Goal: Task Accomplishment & Management: Manage account settings

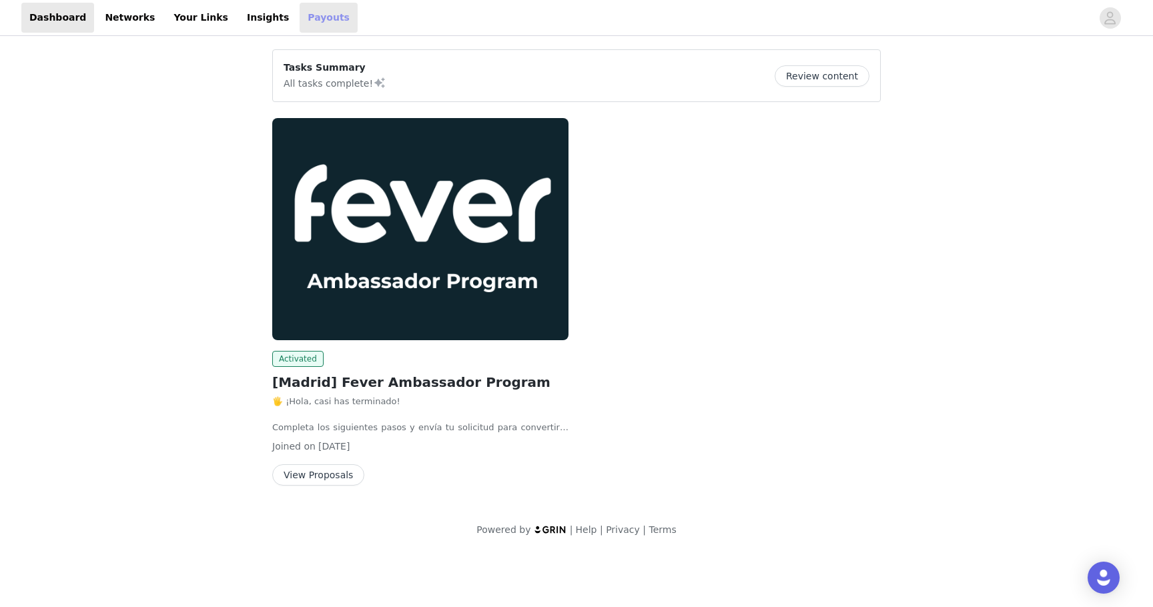
click at [312, 22] on link "Payouts" at bounding box center [329, 18] width 58 height 30
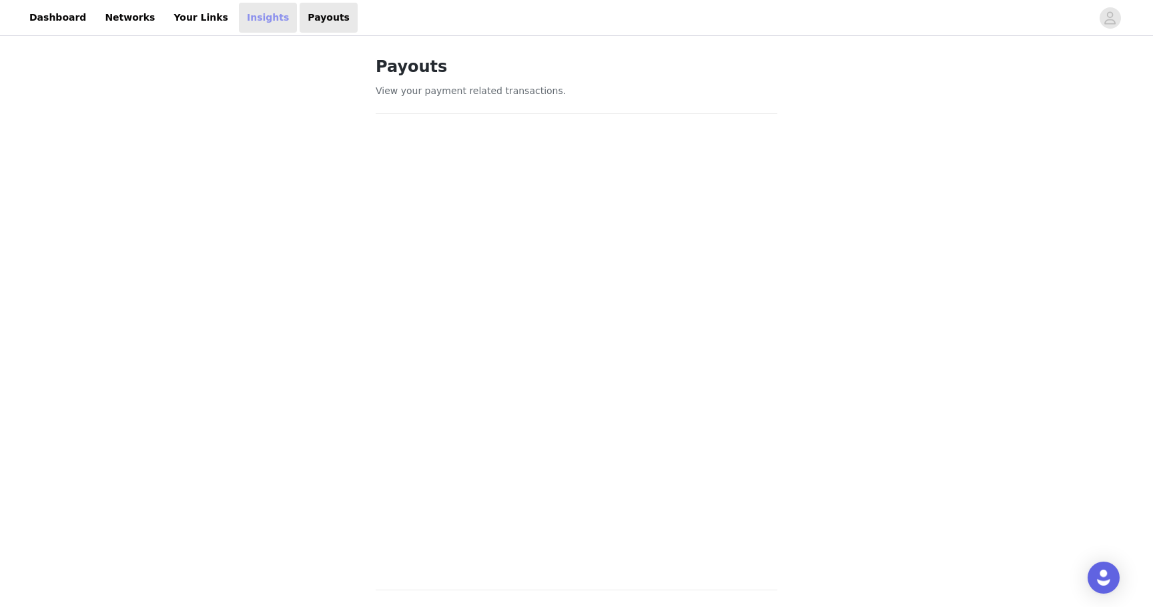
click at [239, 7] on link "Insights" at bounding box center [268, 18] width 58 height 30
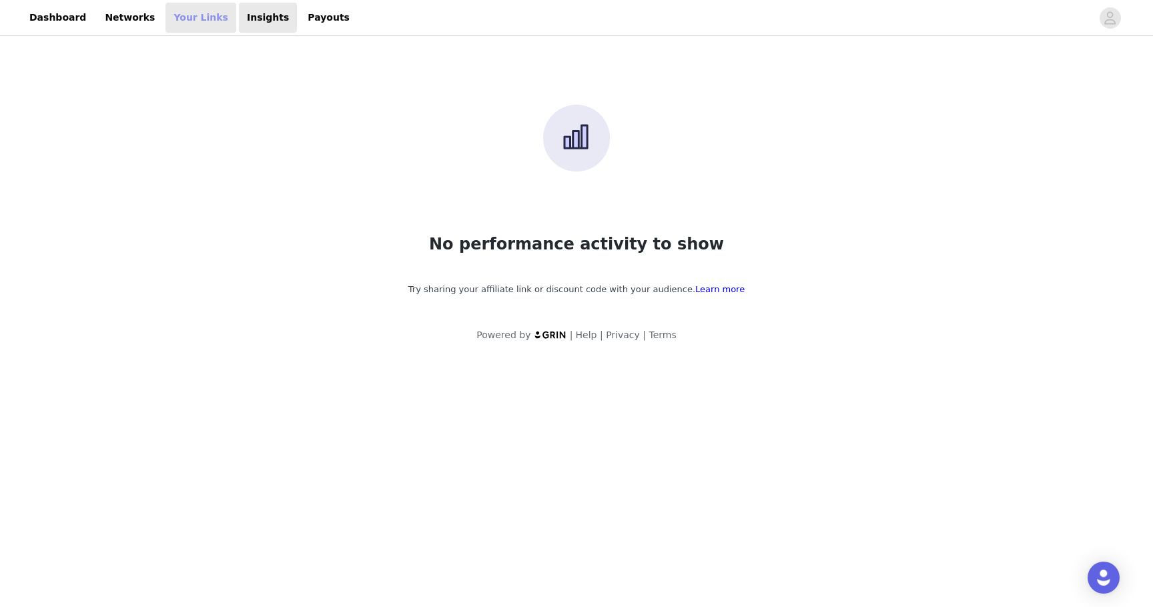
click at [198, 12] on link "Your Links" at bounding box center [200, 18] width 71 height 30
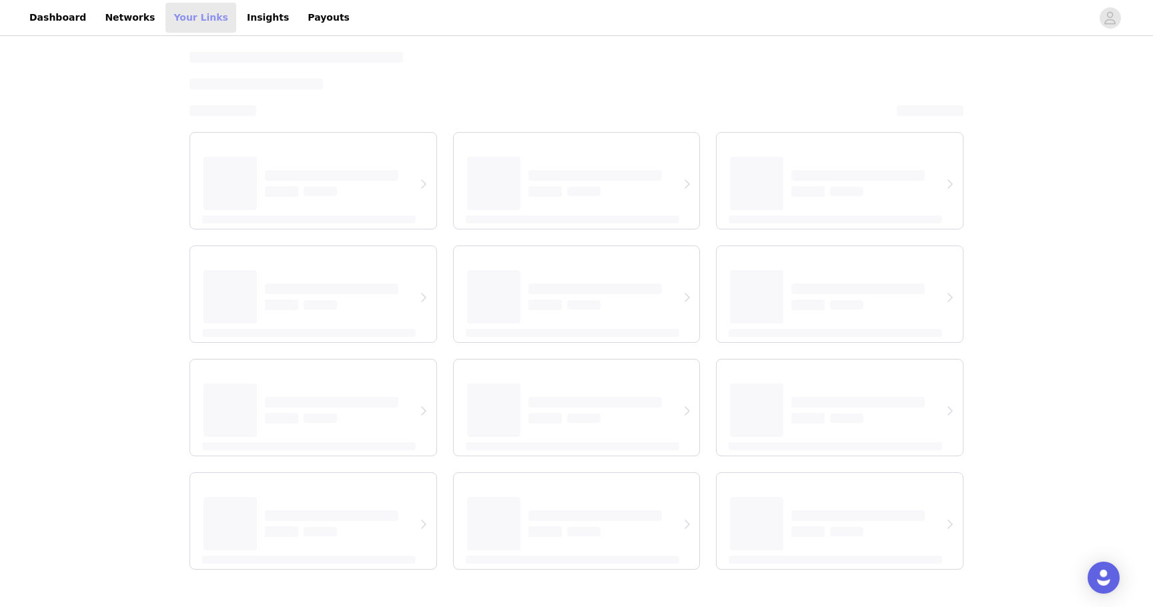
select select "12"
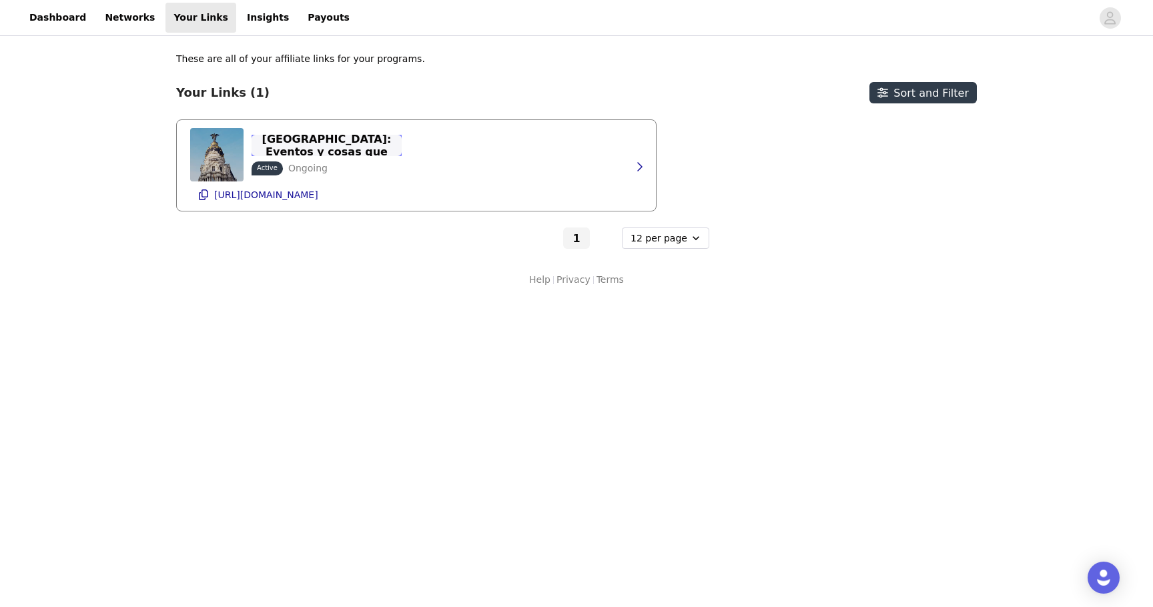
click at [349, 143] on p "Planes en [GEOGRAPHIC_DATA]: Eventos y cosas que hacer | Fever" at bounding box center [327, 145] width 134 height 51
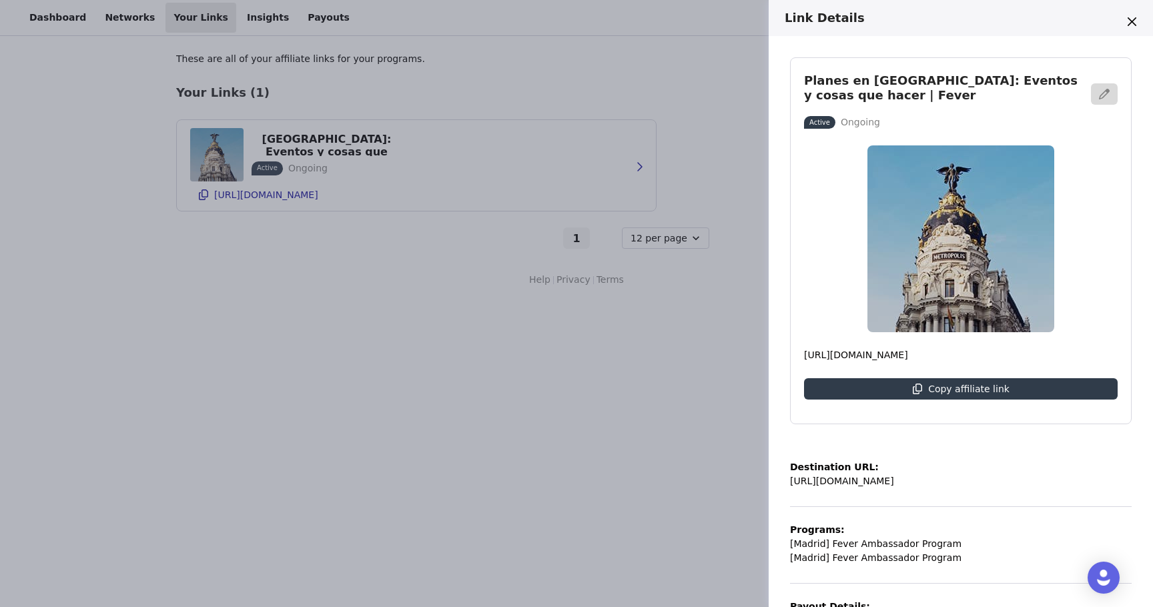
click at [348, 301] on div "Link Details Planes en [GEOGRAPHIC_DATA]: Eventos y cosas que hacer | Fever Act…" at bounding box center [576, 303] width 1153 height 607
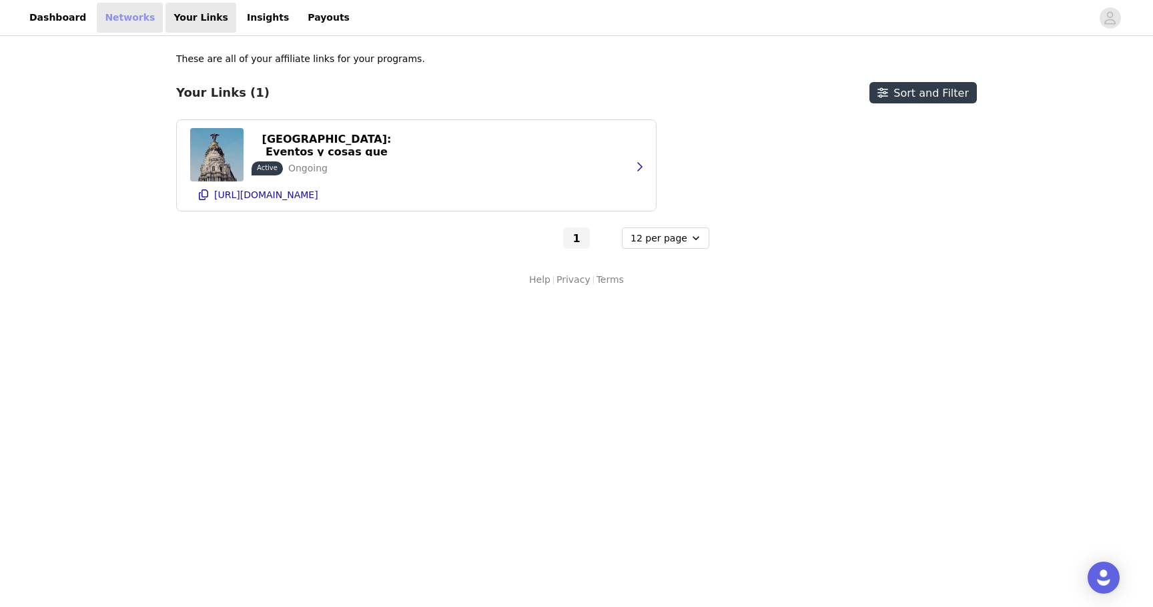
click at [112, 13] on link "Networks" at bounding box center [130, 18] width 66 height 30
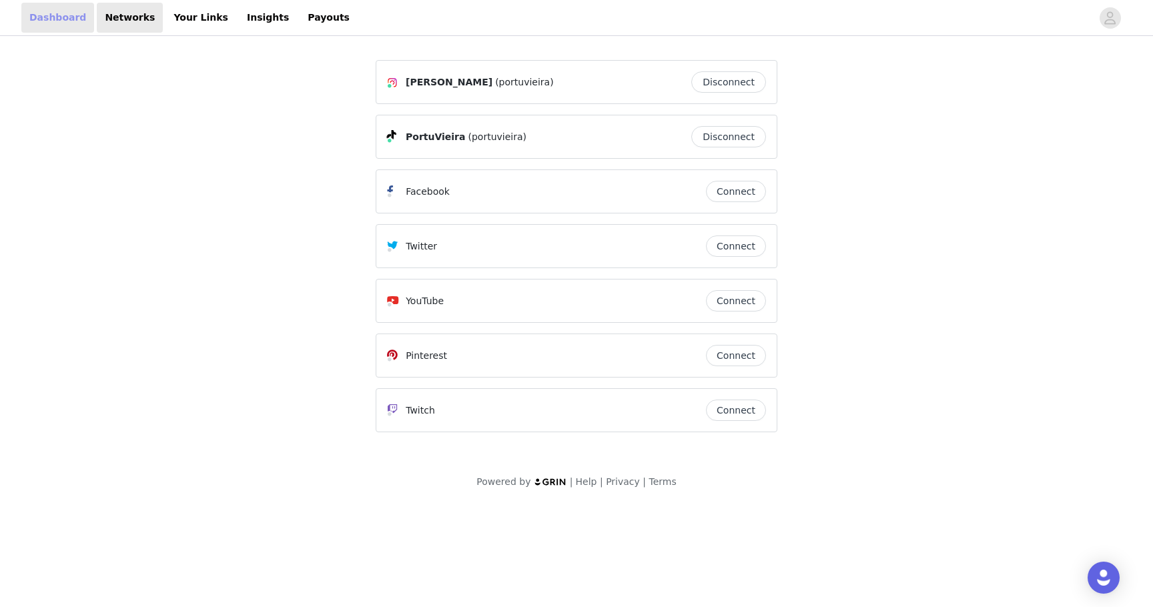
click at [46, 8] on link "Dashboard" at bounding box center [57, 18] width 73 height 30
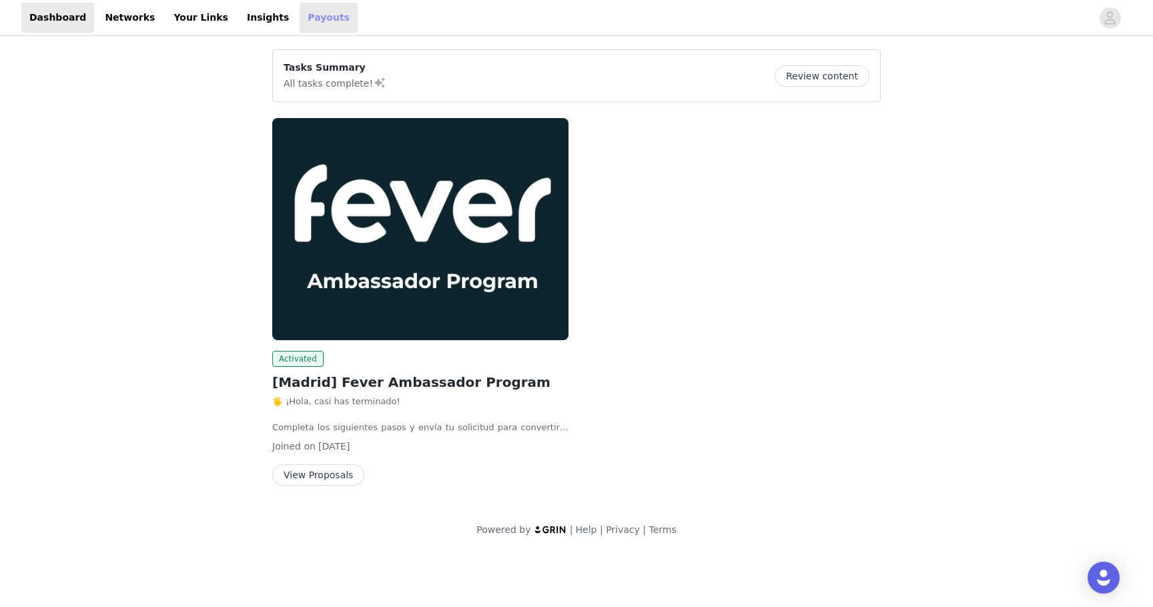
click at [309, 22] on link "Payouts" at bounding box center [329, 18] width 58 height 30
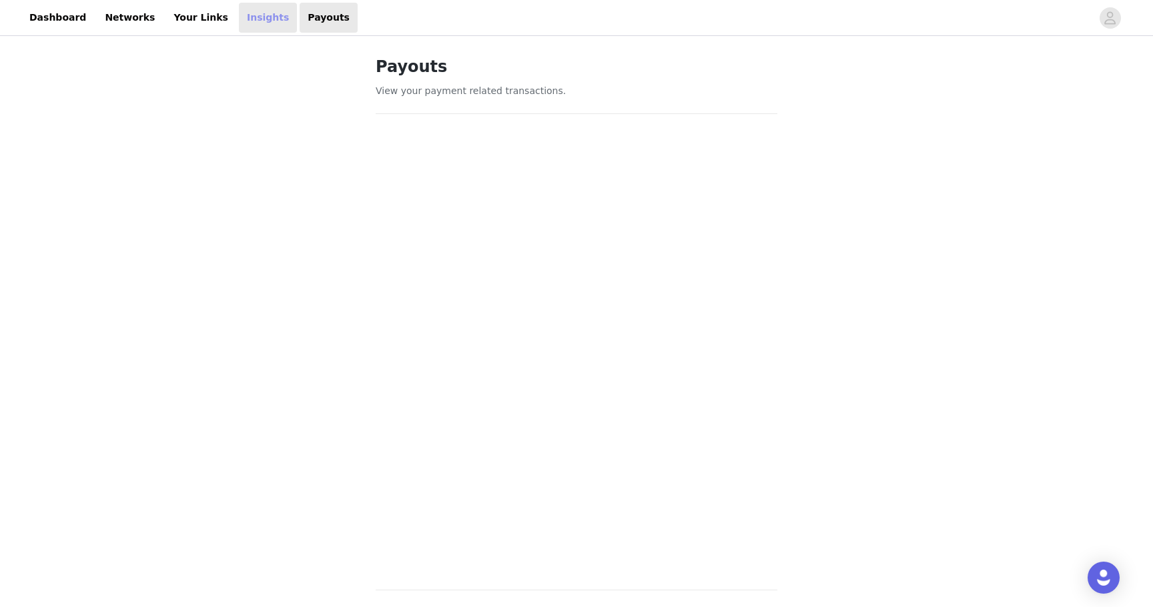
click at [247, 17] on link "Insights" at bounding box center [268, 18] width 58 height 30
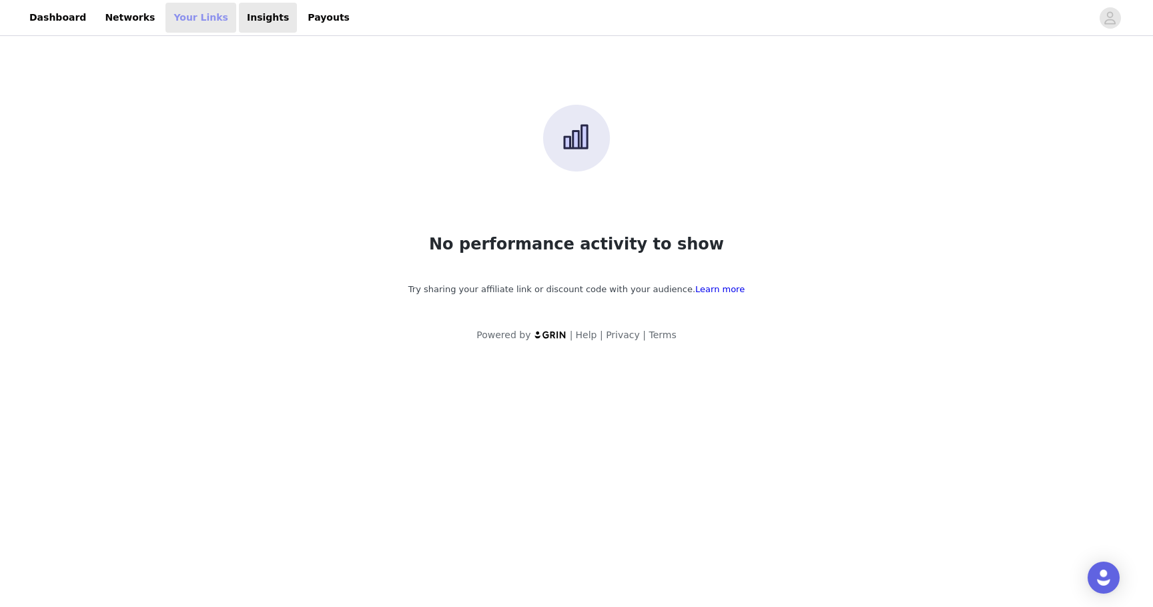
click at [180, 18] on link "Your Links" at bounding box center [200, 18] width 71 height 30
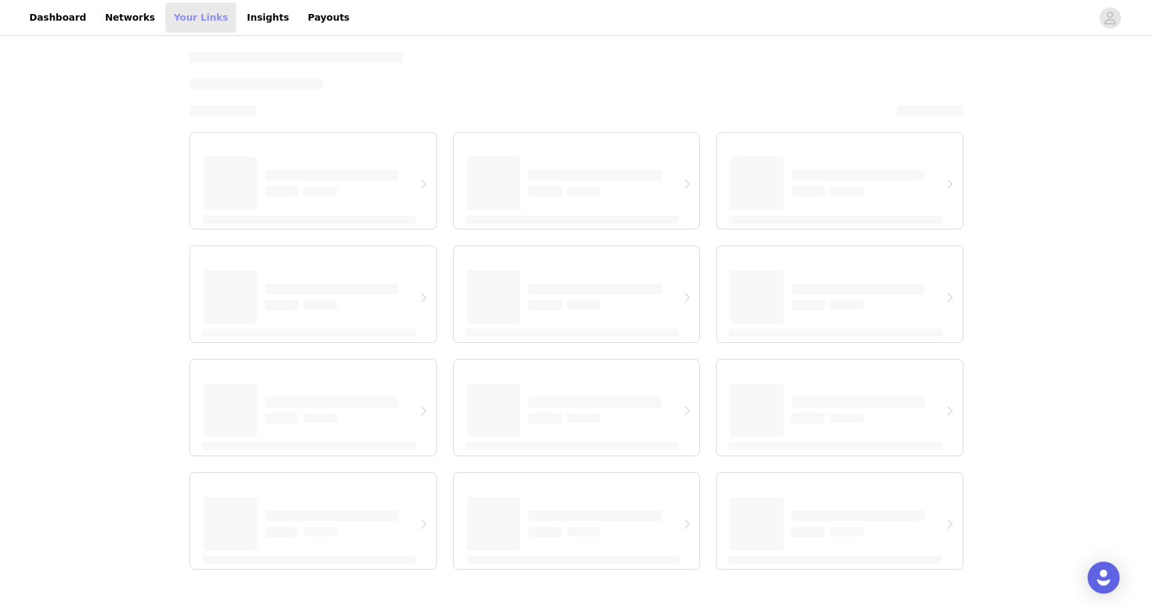
select select "12"
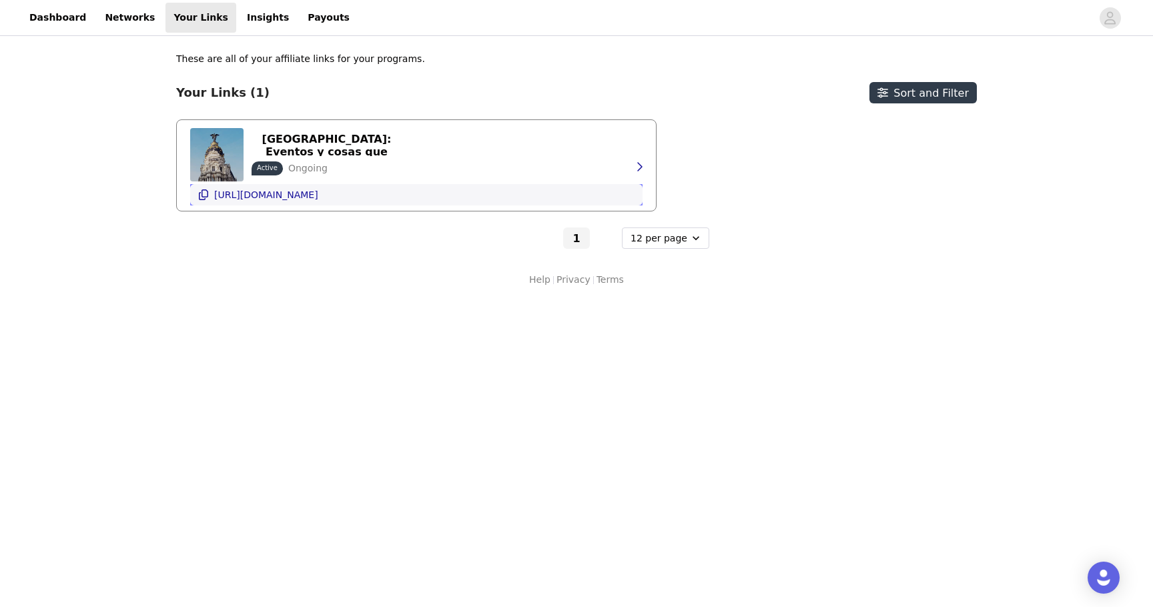
click at [318, 193] on p "[URL][DOMAIN_NAME]" at bounding box center [266, 194] width 104 height 11
